Goal: Task Accomplishment & Management: Manage account settings

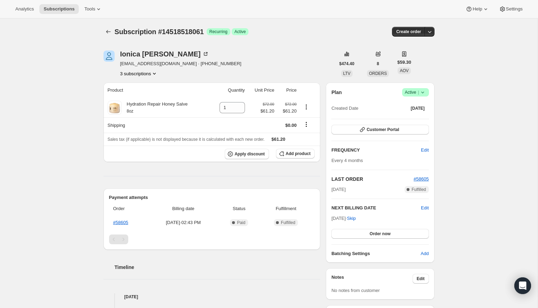
click at [424, 92] on icon at bounding box center [422, 92] width 7 height 7
click at [479, 101] on div "Subscription #14518518061. This page is ready Subscription #14518518061 Success…" at bounding box center [268, 235] width 537 height 435
click at [423, 94] on icon at bounding box center [422, 92] width 7 height 7
click at [408, 118] on span "Cancel subscription" at bounding box center [412, 117] width 39 height 5
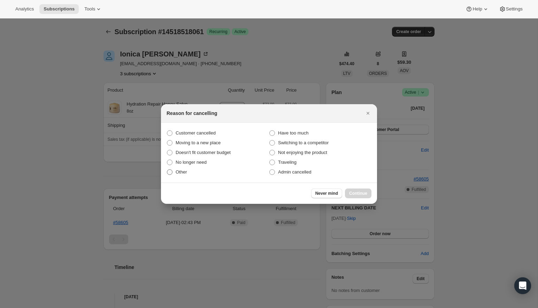
click at [177, 172] on span "Other" at bounding box center [181, 171] width 11 height 5
click at [167, 170] on input "Other" at bounding box center [167, 169] width 0 height 0
radio input "true"
click at [349, 192] on span "Continue" at bounding box center [358, 193] width 18 height 6
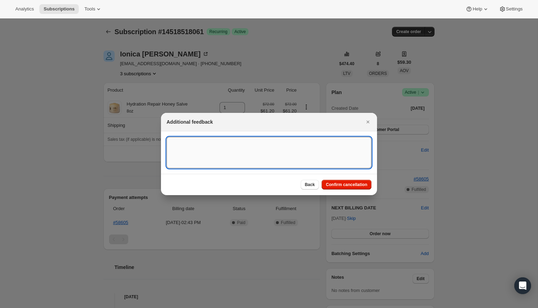
click at [280, 156] on textarea ":rbk:" at bounding box center [268, 152] width 205 height 31
type textarea "C"
type textarea "D"
drag, startPoint x: 235, startPoint y: 144, endPoint x: 110, endPoint y: 145, distance: 125.0
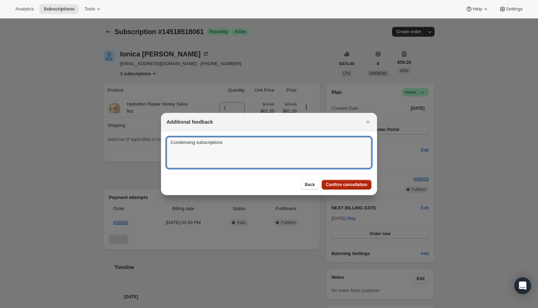
type textarea "Condensing subscriptions"
click at [339, 184] on span "Confirm cancellation" at bounding box center [346, 185] width 41 height 6
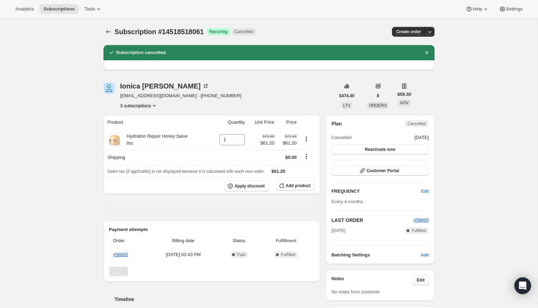
click at [150, 108] on button "3 subscriptions" at bounding box center [139, 105] width 38 height 7
click at [142, 127] on span "12990480685" at bounding box center [139, 130] width 48 height 7
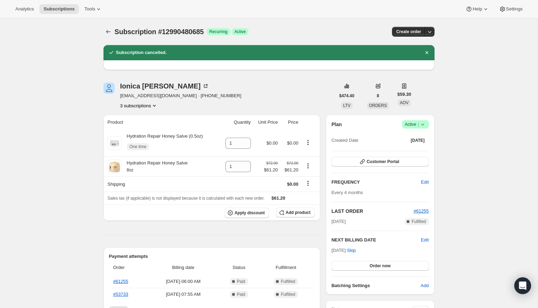
click at [148, 108] on button "3 subscriptions" at bounding box center [139, 105] width 38 height 7
click at [136, 141] on span "14518518061" at bounding box center [128, 141] width 28 height 5
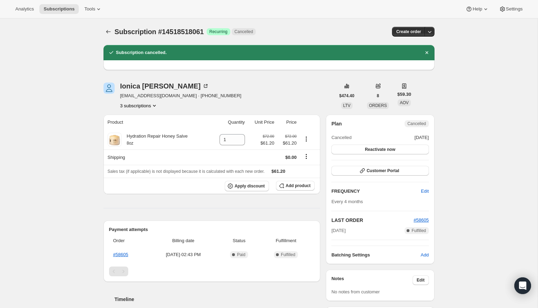
click at [152, 105] on button "3 subscriptions" at bounding box center [139, 105] width 38 height 7
click at [149, 115] on span "11236770093" at bounding box center [139, 118] width 48 height 7
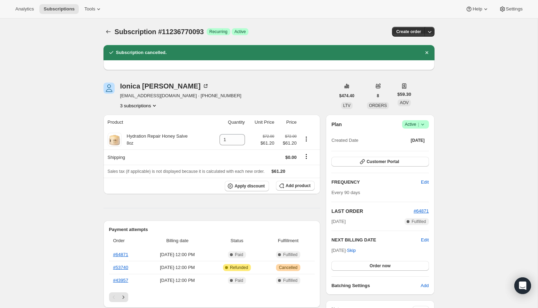
click at [152, 106] on button "3 subscriptions" at bounding box center [139, 105] width 38 height 7
click at [149, 141] on span "14518518061" at bounding box center [139, 142] width 48 height 7
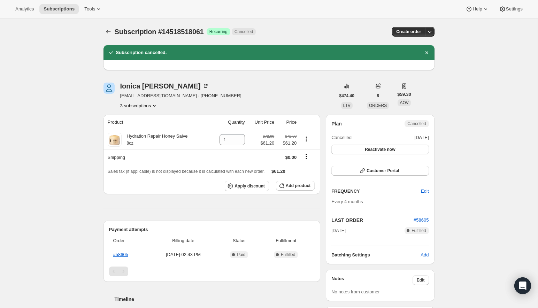
click at [150, 103] on button "3 subscriptions" at bounding box center [139, 105] width 38 height 7
click at [148, 126] on button "12990480685" at bounding box center [139, 130] width 53 height 11
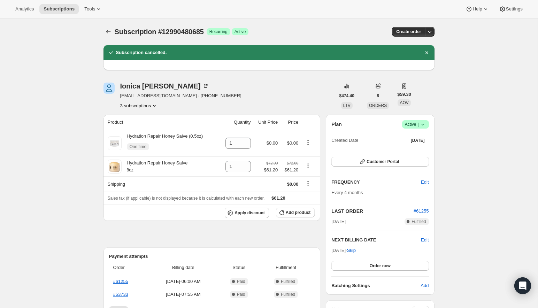
click at [426, 123] on span "Success Active |" at bounding box center [415, 124] width 27 height 8
click at [413, 149] on span "Cancel subscription" at bounding box center [412, 149] width 39 height 5
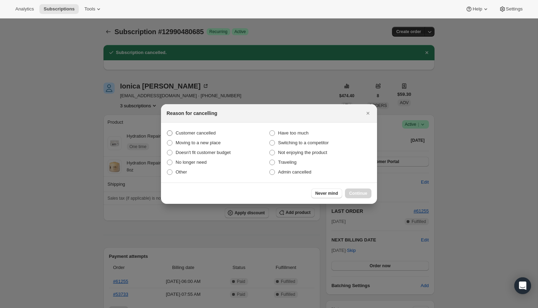
click at [210, 133] on span "Customer cancelled" at bounding box center [196, 132] width 40 height 5
click at [167, 131] on input "Customer cancelled" at bounding box center [167, 130] width 0 height 0
radio input "true"
click at [176, 173] on span "Other" at bounding box center [181, 171] width 11 height 5
click at [167, 170] on input "Other" at bounding box center [167, 169] width 0 height 0
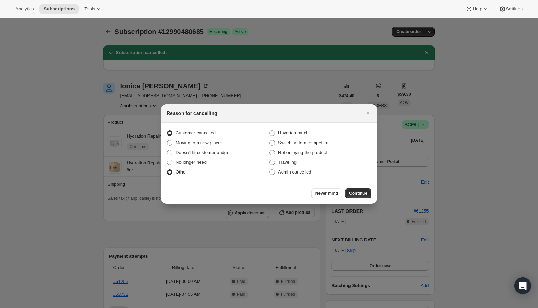
radio input "true"
radio input "false"
click at [365, 191] on span "Continue" at bounding box center [358, 193] width 18 height 6
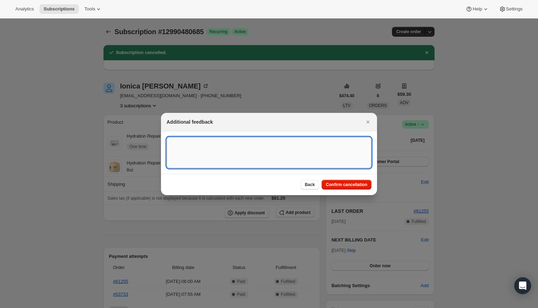
click at [275, 151] on textarea ":rp6:" at bounding box center [268, 152] width 205 height 31
paste textarea "Condensing subscriptions"
type textarea "Condensing subscriptions"
click at [330, 186] on span "Confirm cancellation" at bounding box center [346, 185] width 41 height 6
